Goal: Task Accomplishment & Management: Manage account settings

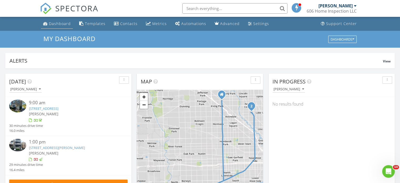
click at [61, 24] on div "Dashboard" at bounding box center [60, 23] width 22 height 5
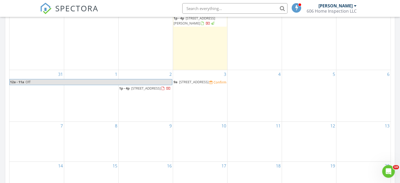
click at [214, 81] on div "Confirm" at bounding box center [220, 82] width 13 height 4
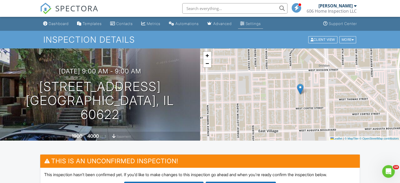
click at [253, 26] on link "Settings" at bounding box center [250, 24] width 25 height 10
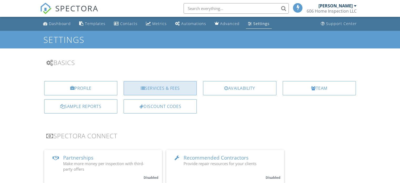
click at [174, 89] on div "Services & Fees" at bounding box center [160, 88] width 73 height 14
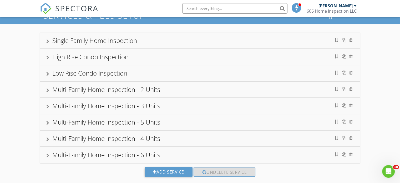
scroll to position [34, 0]
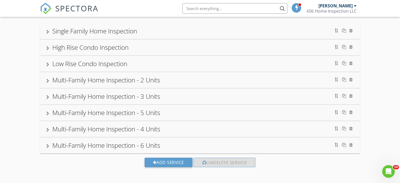
click at [137, 133] on div "Multi-Family Home Inspection - 4 Units" at bounding box center [200, 128] width 308 height 9
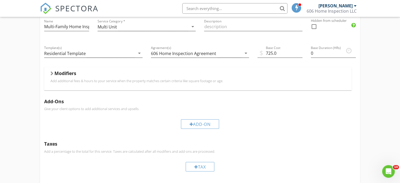
scroll to position [157, 0]
click at [61, 77] on div "Modifiers" at bounding box center [198, 74] width 295 height 8
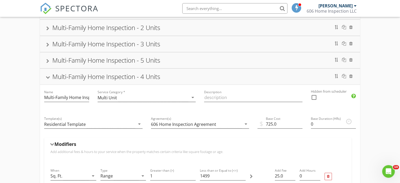
scroll to position [86, 0]
click at [318, 124] on input "0" at bounding box center [333, 123] width 45 height 9
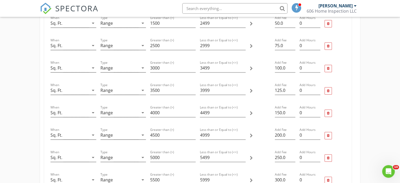
scroll to position [262, 0]
type input "5"
click at [306, 90] on input "0" at bounding box center [310, 89] width 21 height 9
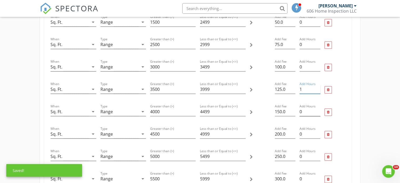
type input "1"
click at [307, 112] on input "0" at bounding box center [310, 111] width 21 height 9
type input "1"
click at [305, 131] on input "0" at bounding box center [310, 134] width 21 height 9
type input "1"
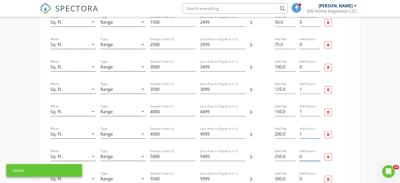
click at [307, 156] on input "0" at bounding box center [310, 156] width 21 height 9
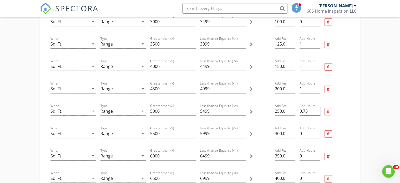
scroll to position [315, 0]
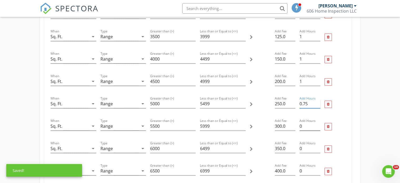
type input "0.75"
click at [307, 127] on input "0" at bounding box center [310, 126] width 21 height 9
type input "2"
click at [306, 148] on input "0" at bounding box center [310, 148] width 21 height 9
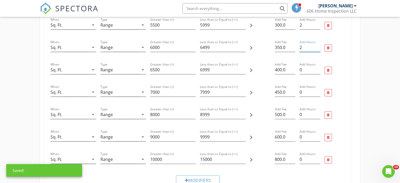
scroll to position [419, 0]
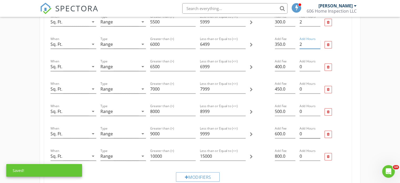
type input "2"
click at [308, 137] on div "Add Hours 0" at bounding box center [310, 133] width 21 height 9
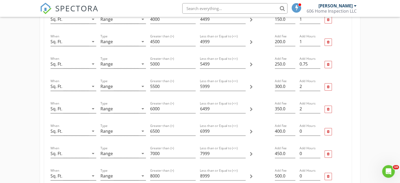
scroll to position [355, 0]
click at [307, 130] on input "0" at bounding box center [310, 131] width 21 height 9
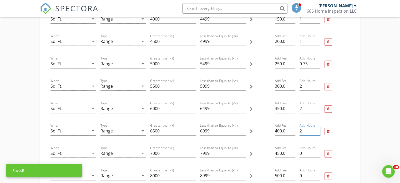
type input "2"
click at [309, 154] on input "0" at bounding box center [310, 153] width 21 height 9
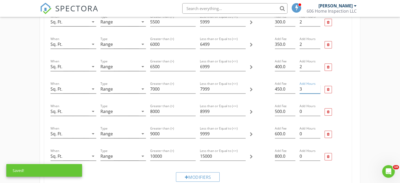
scroll to position [425, 0]
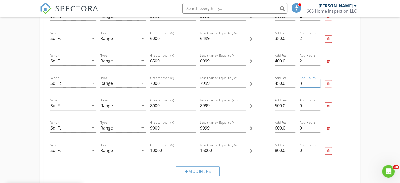
type input "3"
click at [308, 105] on input "0" at bounding box center [310, 105] width 21 height 9
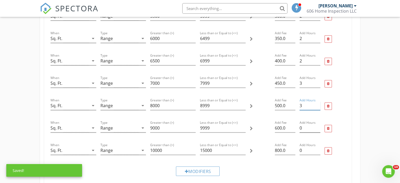
type input "3"
click at [307, 126] on input "0" at bounding box center [310, 128] width 21 height 9
type input "3"
click at [305, 146] on input "0" at bounding box center [310, 150] width 21 height 9
type input "2"
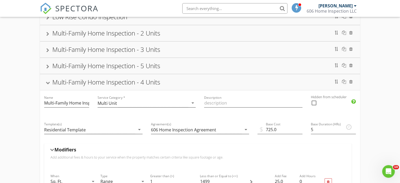
scroll to position [0, 0]
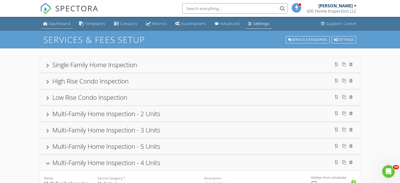
type input "3"
click at [57, 22] on div "Dashboard" at bounding box center [60, 23] width 22 height 5
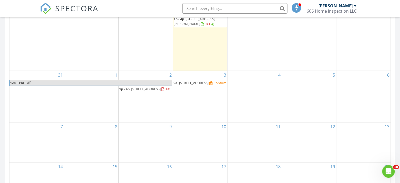
scroll to position [282, 0]
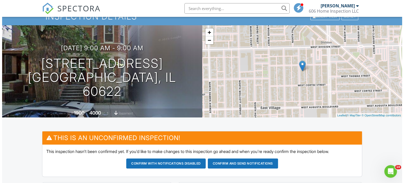
scroll to position [16, 0]
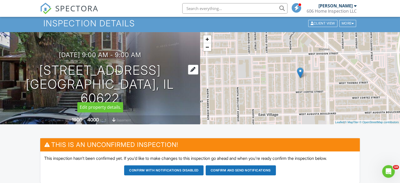
click at [118, 81] on h1 "1077 N Paulina St Chicago, IL 60622" at bounding box center [99, 84] width 183 height 42
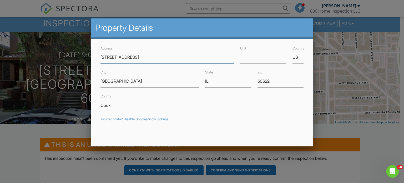
scroll to position [134, 0]
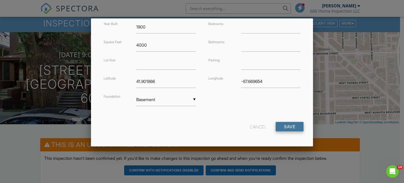
click at [294, 128] on input "Save" at bounding box center [290, 126] width 28 height 9
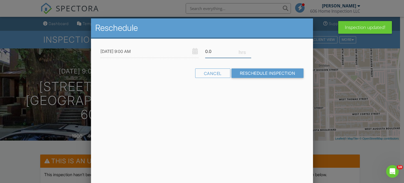
click at [220, 51] on input "0.0" at bounding box center [228, 51] width 46 height 13
type input "0"
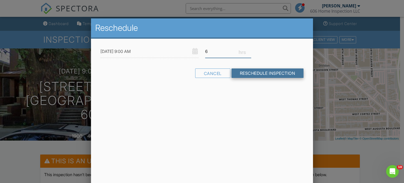
type input "6"
click at [254, 74] on input "Reschedule Inspection" at bounding box center [268, 72] width 72 height 9
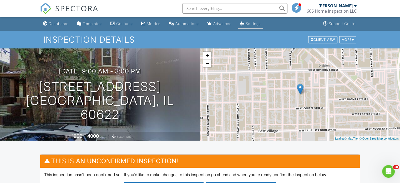
click at [261, 23] on div "Settings" at bounding box center [253, 23] width 15 height 4
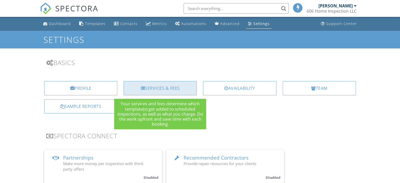
click at [176, 86] on div "Services & Fees" at bounding box center [160, 88] width 73 height 14
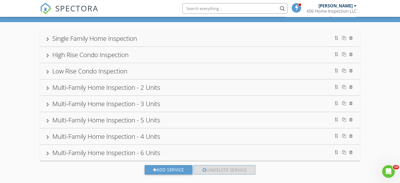
scroll to position [34, 0]
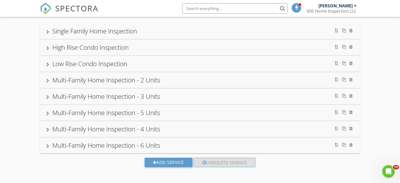
click at [140, 110] on div "Multi-Family Home Inspection - 5 Units" at bounding box center [106, 112] width 108 height 9
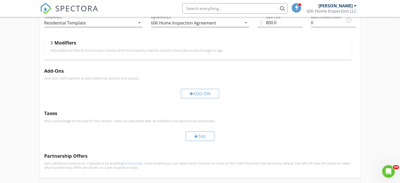
scroll to position [169, 0]
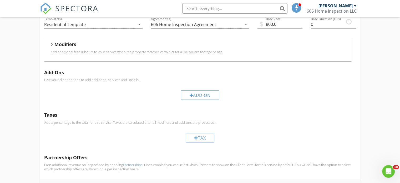
click at [95, 41] on div "Modifiers" at bounding box center [198, 45] width 295 height 8
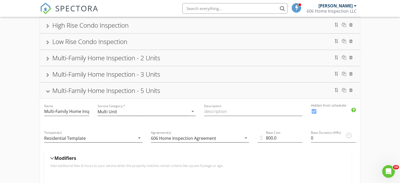
scroll to position [0, 0]
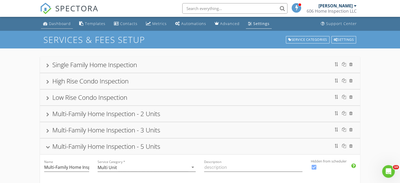
click at [55, 26] on div "Dashboard" at bounding box center [60, 23] width 22 height 5
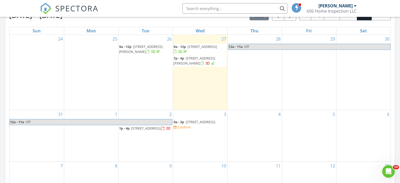
scroll to position [281, 0]
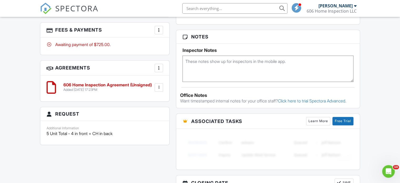
click at [157, 29] on div at bounding box center [158, 29] width 5 height 5
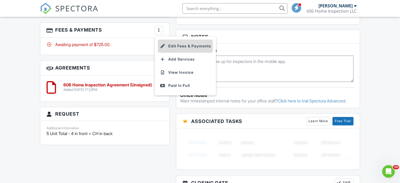
click at [182, 47] on li "Edit Fees & Payments" at bounding box center [185, 45] width 55 height 13
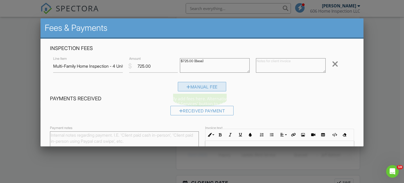
click at [198, 83] on div "Manual Fee" at bounding box center [202, 86] width 48 height 9
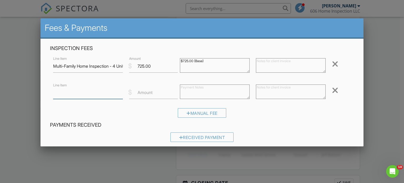
click at [97, 96] on input "Line Item" at bounding box center [88, 92] width 70 height 13
type input "S"
click at [54, 91] on input "4800" at bounding box center [88, 92] width 70 height 13
click at [81, 91] on input "+4800" at bounding box center [88, 92] width 70 height 13
type input "+4800 sqft"
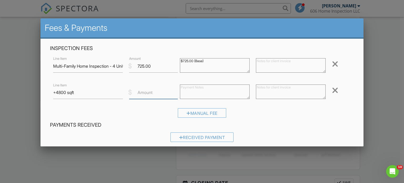
click at [154, 92] on input "Amount" at bounding box center [153, 92] width 49 height 13
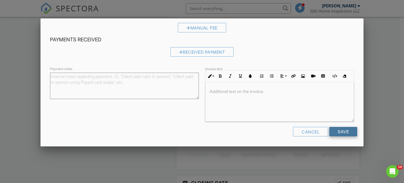
type input "275.00"
click at [349, 130] on input "Save" at bounding box center [343, 131] width 28 height 9
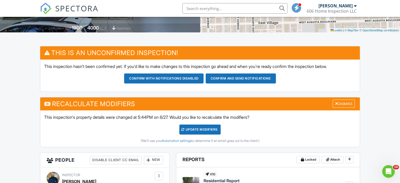
scroll to position [108, 0]
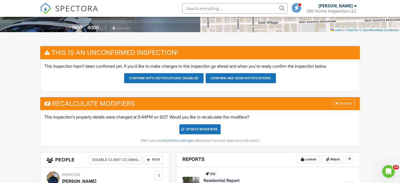
click at [204, 77] on button "Confirm and send notifications" at bounding box center [163, 78] width 79 height 10
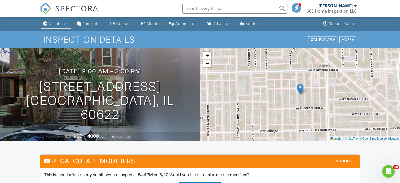
click at [63, 20] on link "Dashboard" at bounding box center [56, 24] width 30 height 10
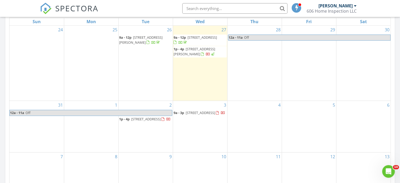
scroll to position [251, 0]
